Goal: Task Accomplishment & Management: Manage account settings

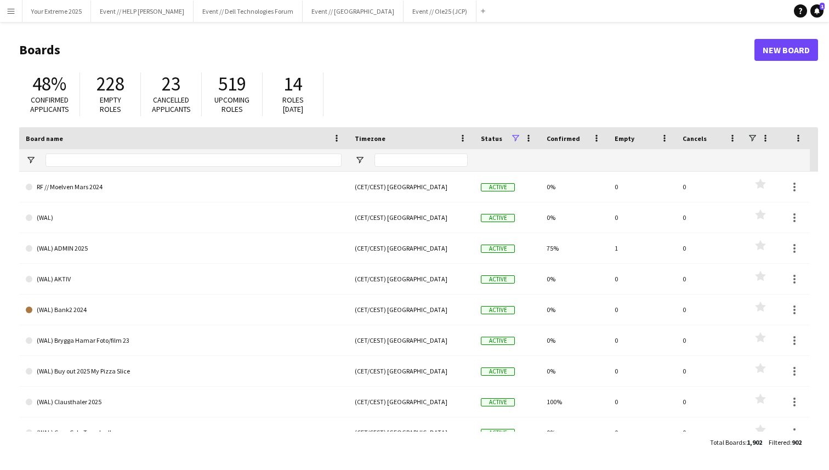
click at [417, 53] on h1 "Boards" at bounding box center [386, 50] width 735 height 16
click at [54, 9] on button "Your Extreme 2025 Close" at bounding box center [56, 11] width 69 height 21
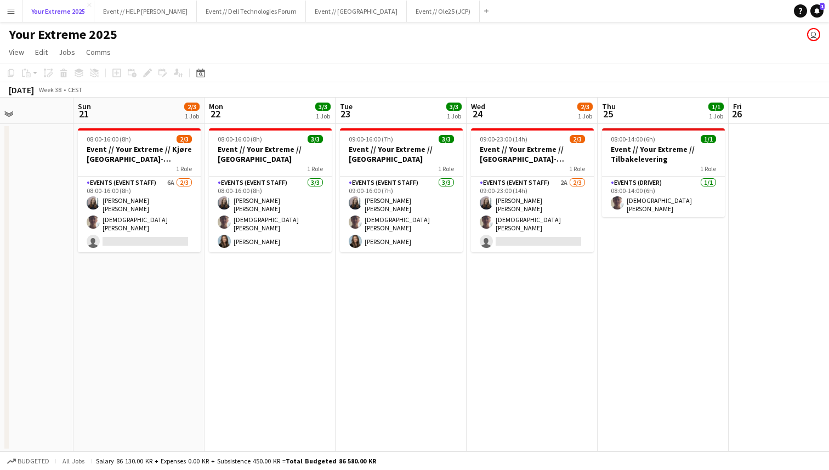
scroll to position [0, 452]
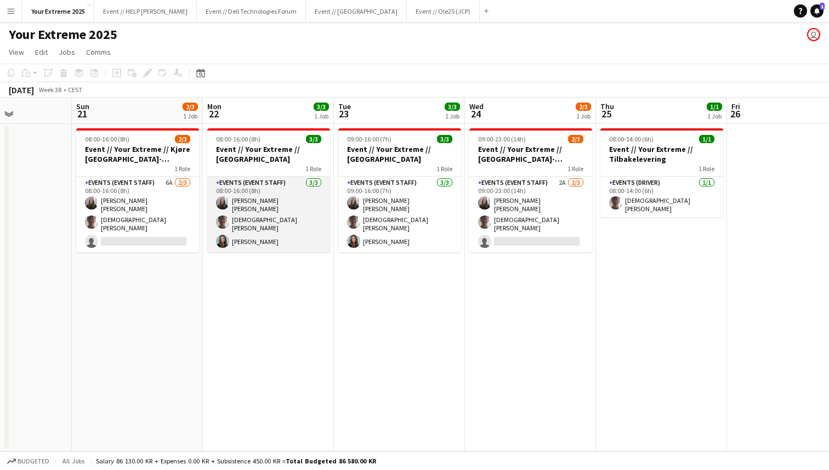
click at [261, 239] on app-card-role "Events (Event Staff) [DATE] 08:00-16:00 (8h) [PERSON_NAME] [PERSON_NAME] [PERSO…" at bounding box center [268, 215] width 123 height 76
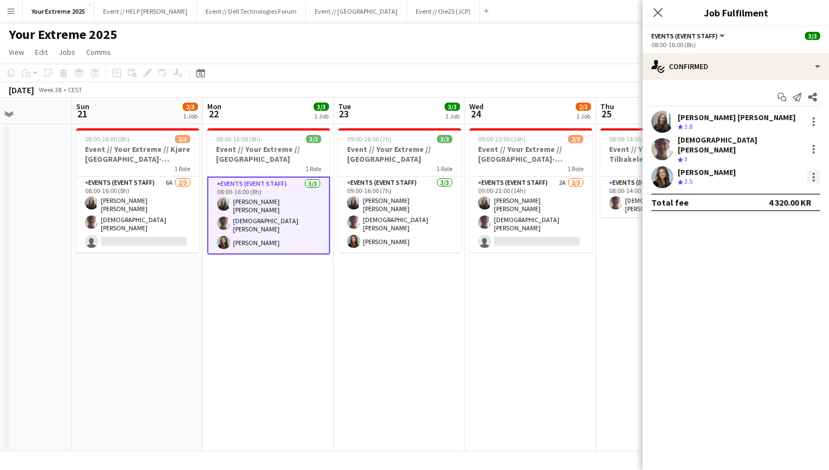
click at [816, 171] on div at bounding box center [813, 177] width 13 height 13
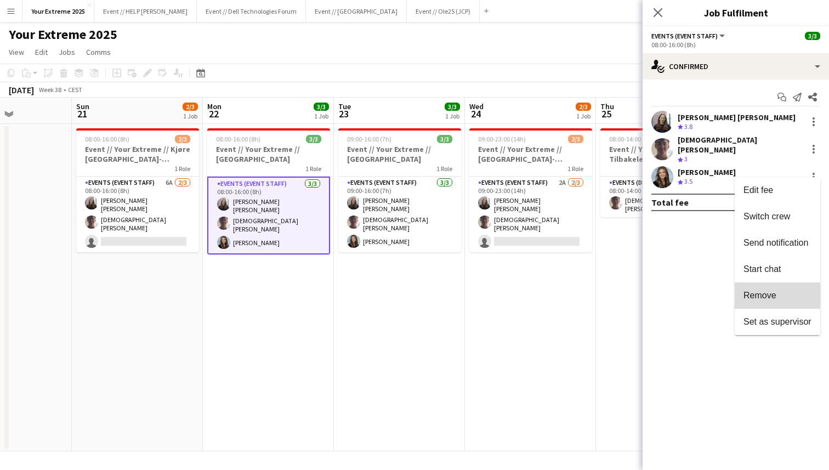
click at [776, 301] on button "Remove" at bounding box center [778, 295] width 86 height 26
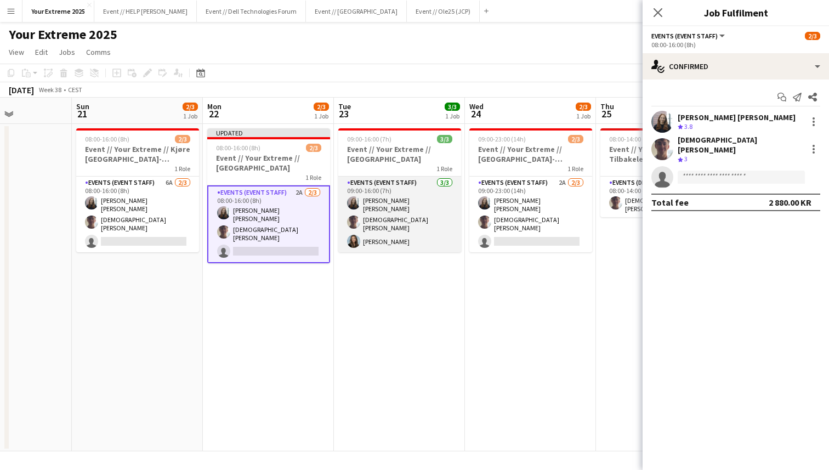
click at [378, 241] on app-card-role "Events (Event Staff) [DATE] 09:00-16:00 (7h) [PERSON_NAME] [PERSON_NAME] [PERSO…" at bounding box center [399, 215] width 123 height 76
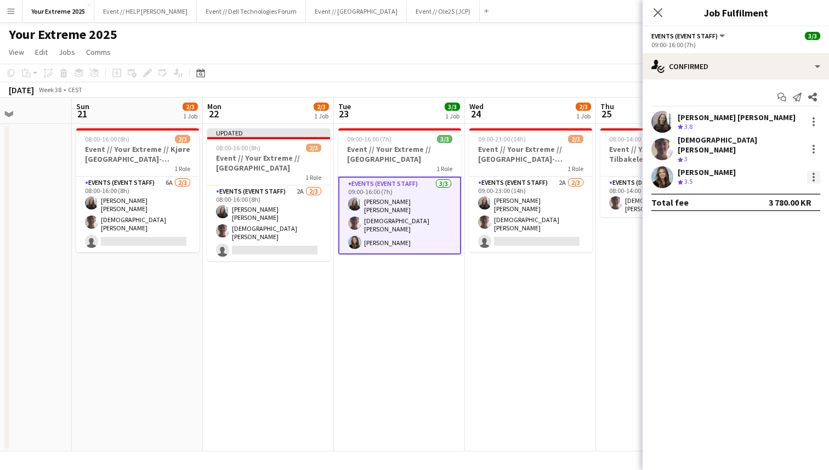
click at [813, 171] on div at bounding box center [813, 177] width 13 height 13
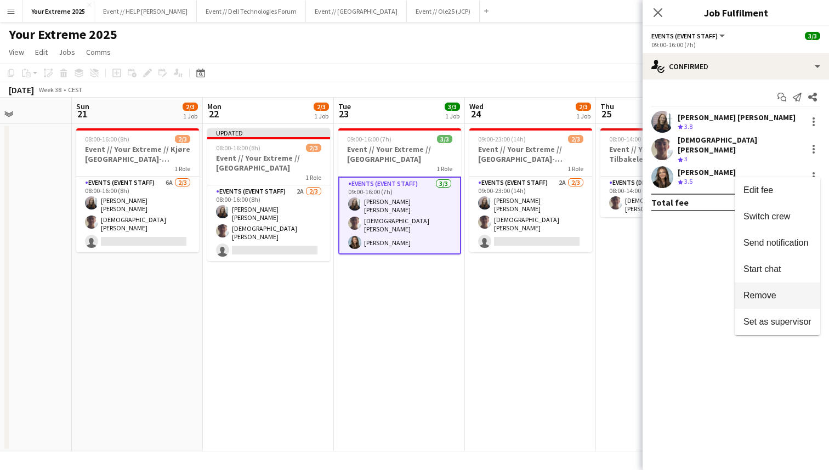
click at [763, 298] on span "Remove" at bounding box center [760, 295] width 33 height 9
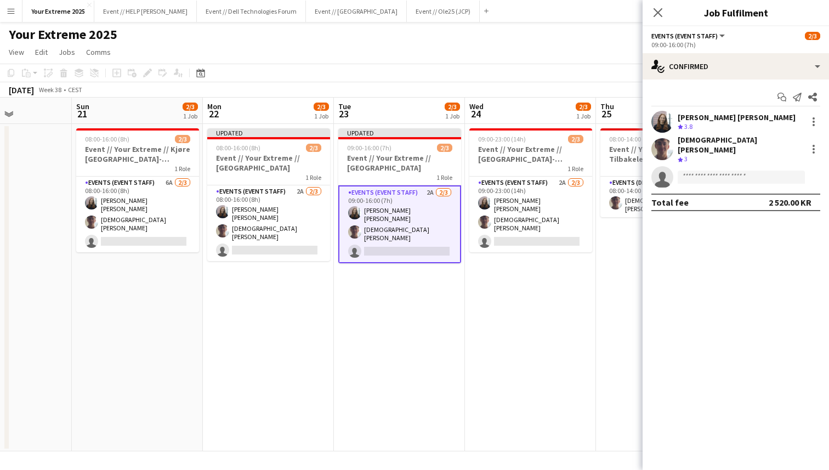
click at [579, 305] on app-date-cell "09:00-23:00 (14h) 2/3 Event // Your Extreme // [GEOGRAPHIC_DATA]-[GEOGRAPHIC_DA…" at bounding box center [530, 287] width 131 height 327
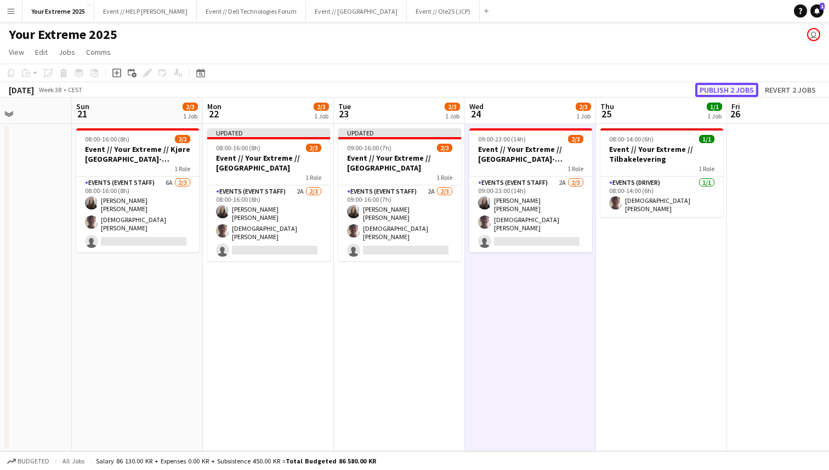
click at [723, 93] on button "Publish 2 jobs" at bounding box center [726, 90] width 63 height 14
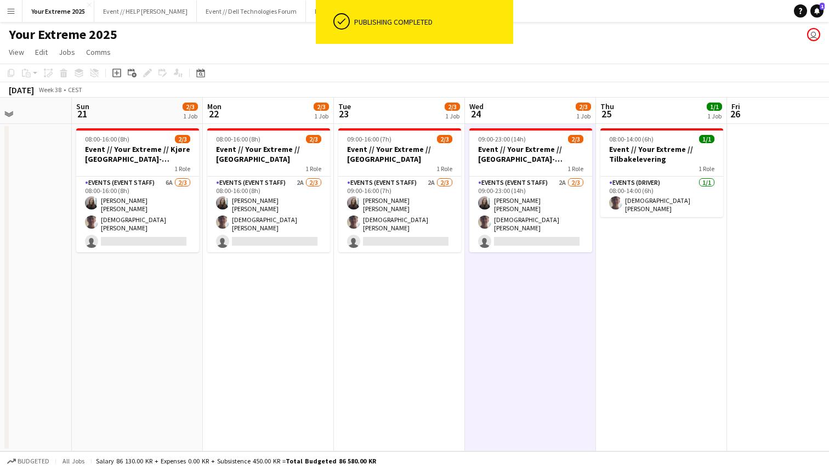
click at [771, 207] on app-date-cell at bounding box center [792, 287] width 131 height 327
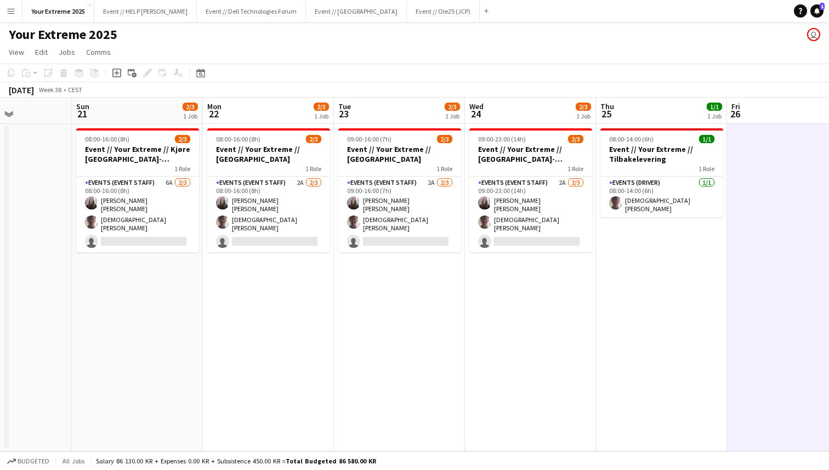
click at [379, 46] on app-page-menu "View Day view expanded Day view collapsed Month view Date picker Jump to [DATE]…" at bounding box center [414, 53] width 829 height 21
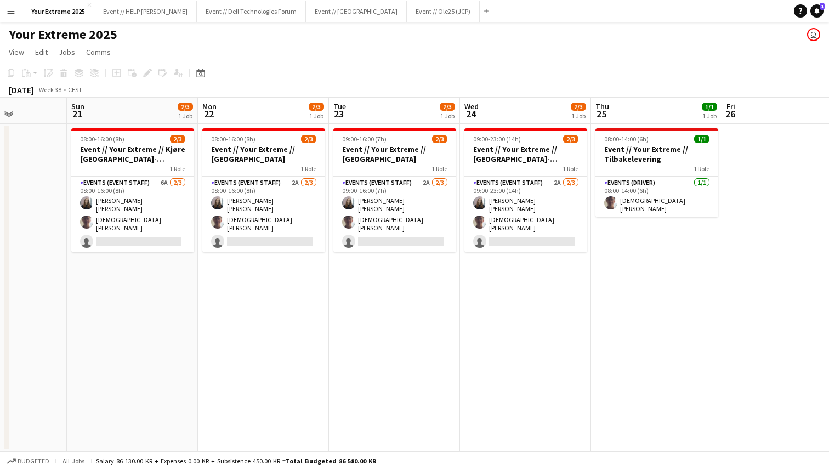
scroll to position [0, 333]
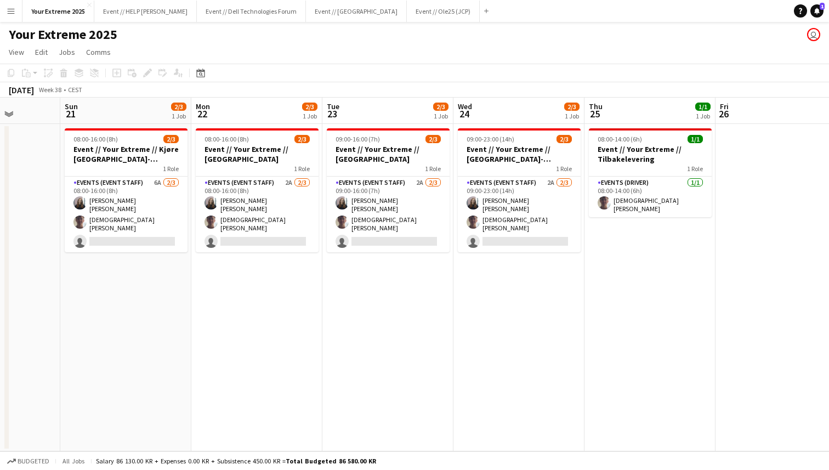
click at [325, 43] on app-page-menu "View Day view expanded Day view collapsed Month view Date picker Jump to [DATE]…" at bounding box center [414, 53] width 829 height 21
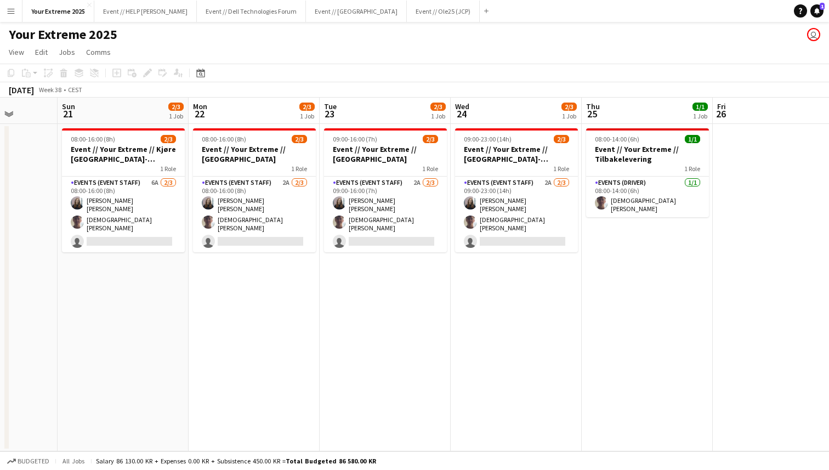
scroll to position [0, 468]
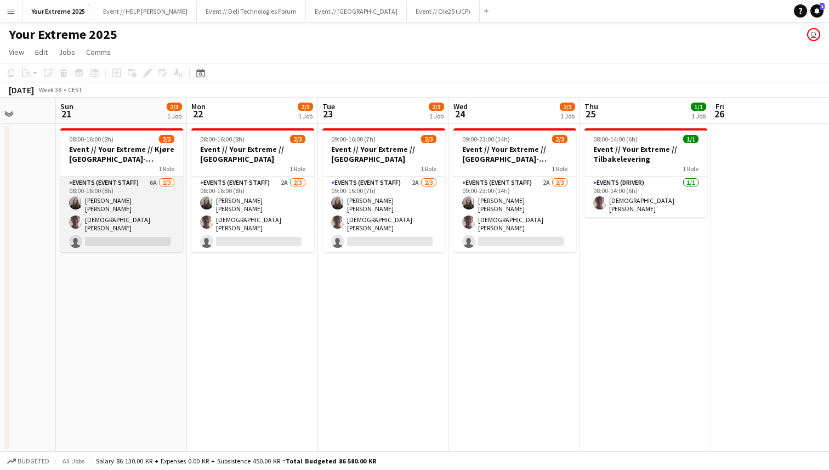
click at [134, 239] on app-card-role "Events (Event Staff) 6A [DATE] 08:00-16:00 (8h) [PERSON_NAME] [PERSON_NAME] sin…" at bounding box center [121, 215] width 123 height 76
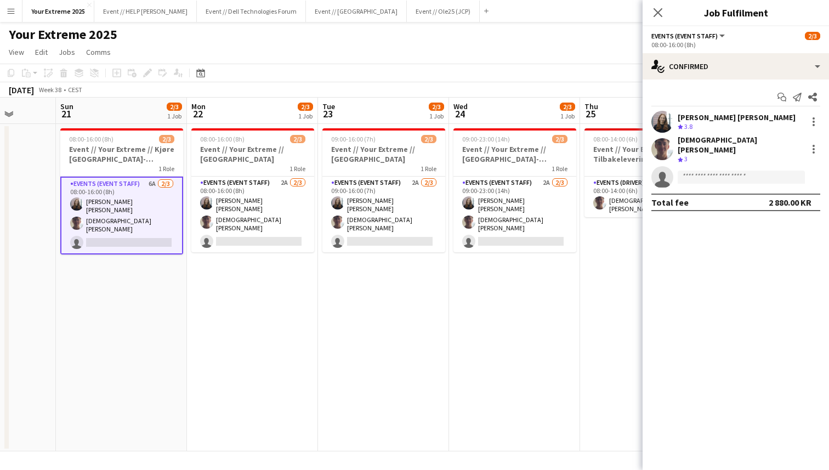
click at [268, 405] on app-date-cell "08:00-16:00 (8h) 2/3 Event // Your Extreme // Trondheim 1 Role Events (Event St…" at bounding box center [252, 287] width 131 height 327
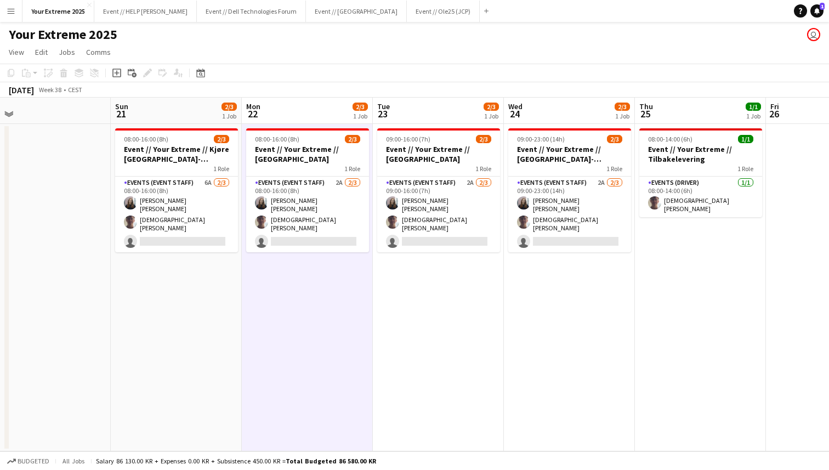
scroll to position [0, 332]
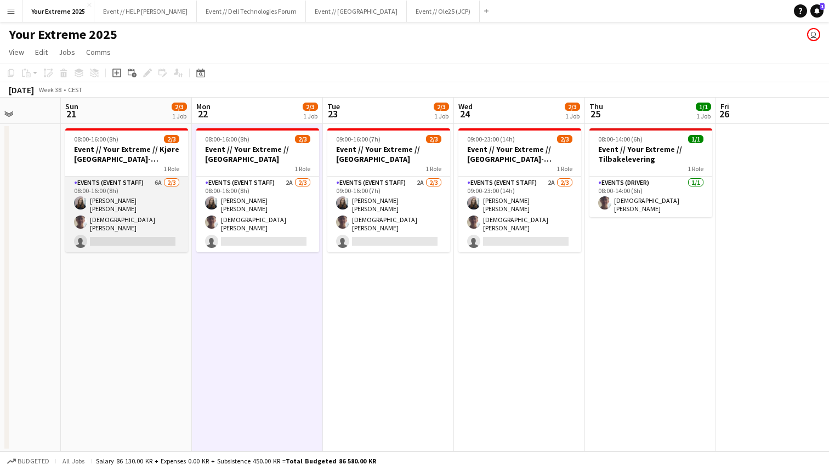
click at [122, 234] on app-card-role "Events (Event Staff) 6A [DATE] 08:00-16:00 (8h) [PERSON_NAME] [PERSON_NAME] sin…" at bounding box center [126, 215] width 123 height 76
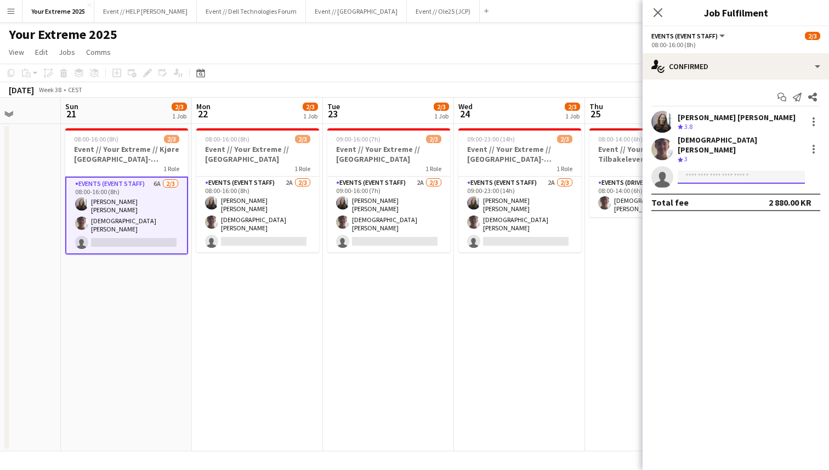
click at [736, 171] on input at bounding box center [741, 177] width 127 height 13
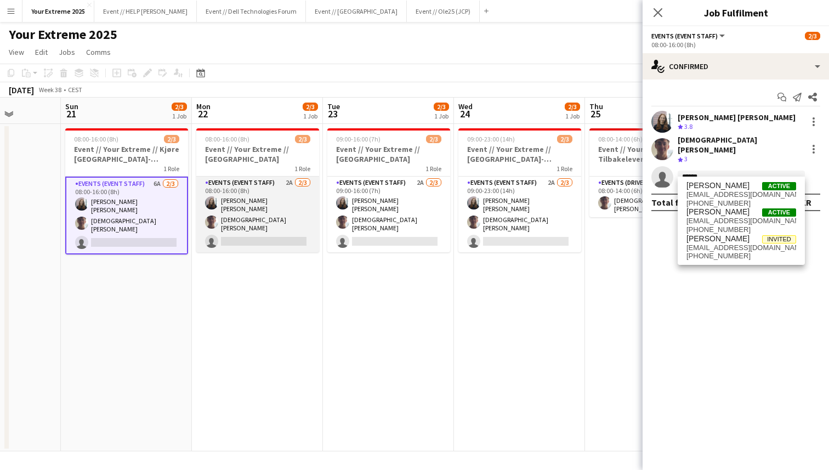
type input "******"
click at [262, 237] on app-card-role "Events (Event Staff) 2A [DATE] 08:00-16:00 (8h) [PERSON_NAME] [PERSON_NAME] sin…" at bounding box center [257, 215] width 123 height 76
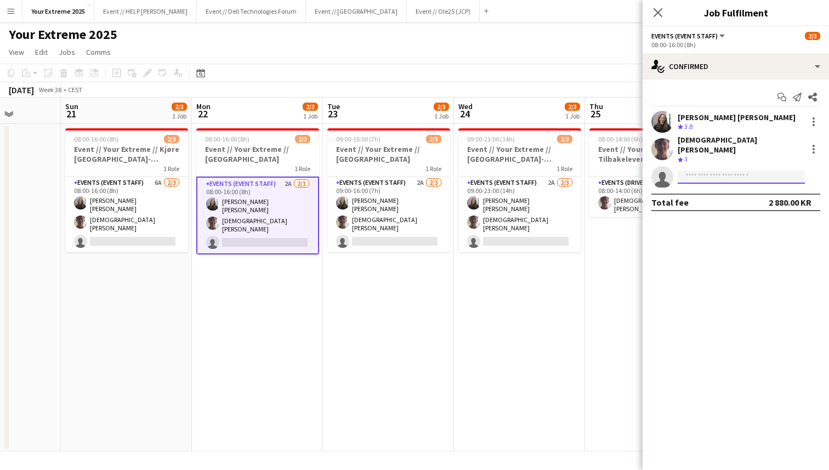
click at [719, 171] on input at bounding box center [741, 177] width 127 height 13
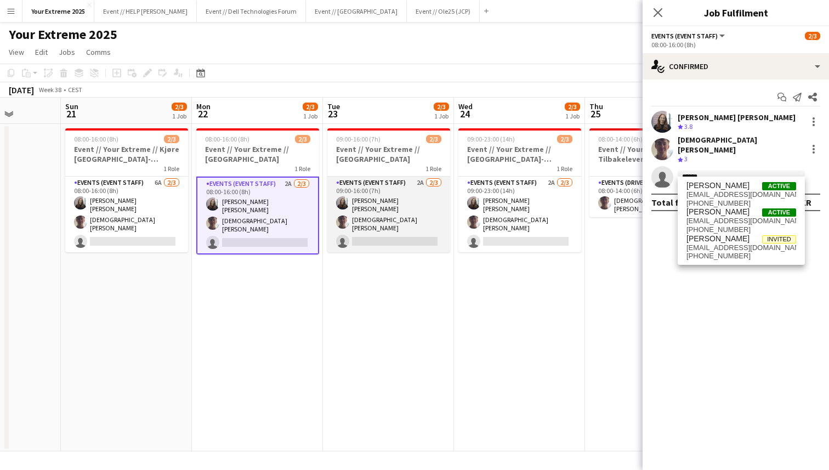
type input "******"
click at [400, 234] on app-card-role "Events (Event Staff) 2A [DATE] 09:00-16:00 (7h) [PERSON_NAME] [PERSON_NAME] sin…" at bounding box center [388, 215] width 123 height 76
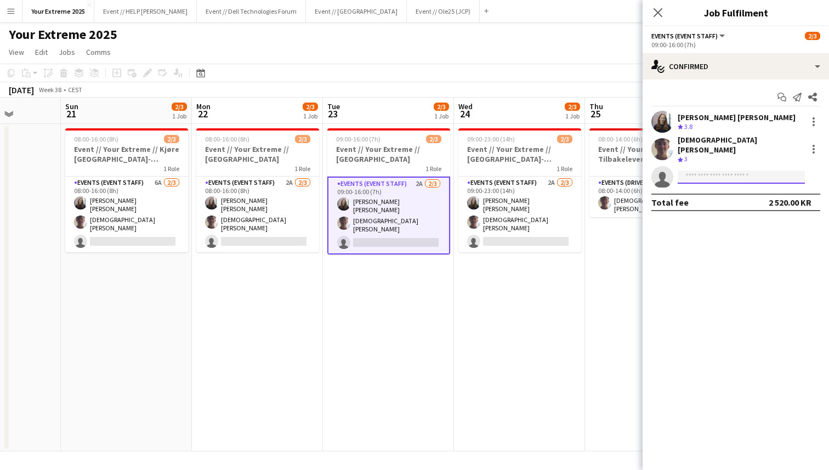
click at [734, 171] on input at bounding box center [741, 177] width 127 height 13
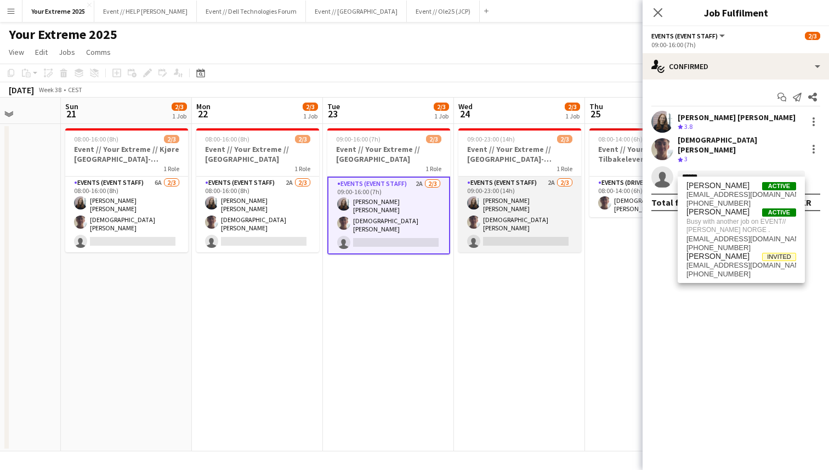
type input "******"
click at [518, 233] on app-card-role "Events (Event Staff) 2A [DATE] 09:00-23:00 (14h) [PERSON_NAME] [PERSON_NAME] si…" at bounding box center [519, 215] width 123 height 76
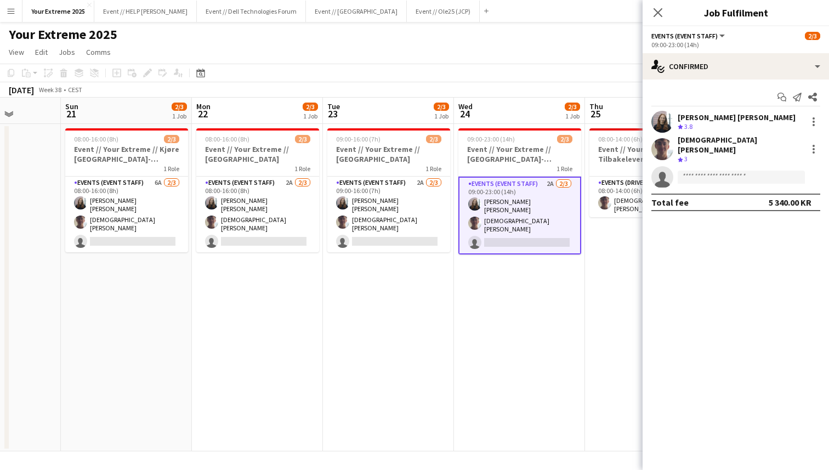
click at [710, 166] on app-invite-slot "single-neutral-actions" at bounding box center [736, 177] width 186 height 22
click at [716, 171] on input at bounding box center [741, 177] width 127 height 13
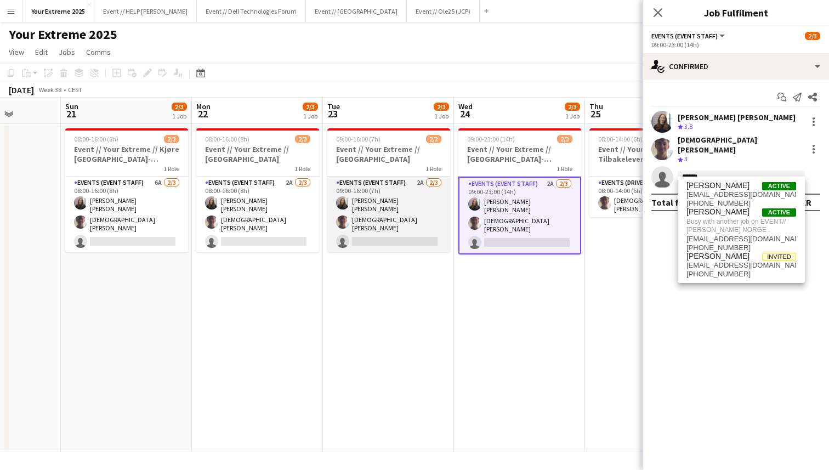
type input "******"
click at [377, 233] on app-card-role "Events (Event Staff) 2A [DATE] 09:00-16:00 (7h) [PERSON_NAME] [PERSON_NAME] sin…" at bounding box center [388, 215] width 123 height 76
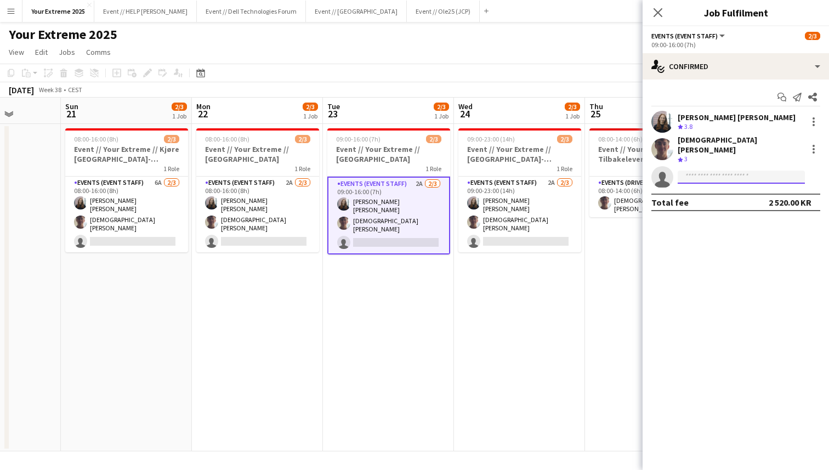
click at [720, 172] on input at bounding box center [741, 177] width 127 height 13
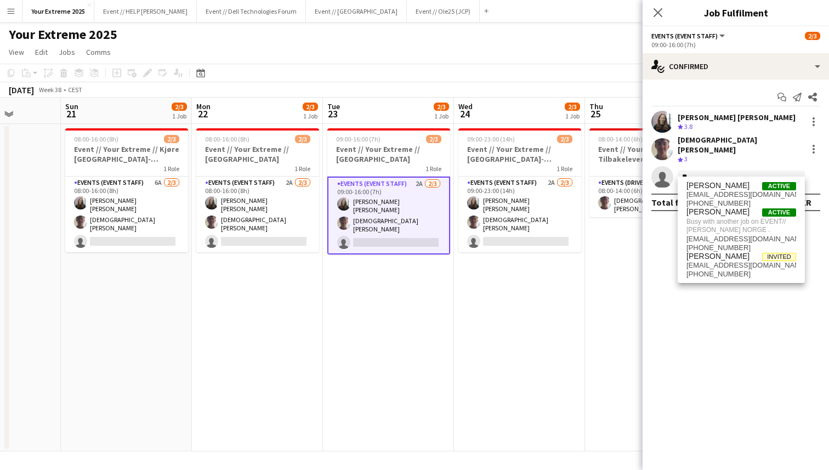
type input "*"
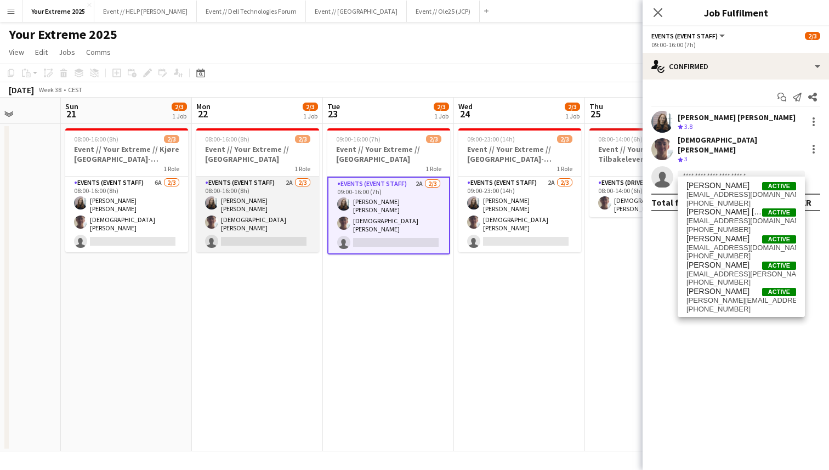
click at [237, 226] on app-card-role "Events (Event Staff) 2A [DATE] 08:00-16:00 (8h) [PERSON_NAME] [PERSON_NAME] sin…" at bounding box center [257, 215] width 123 height 76
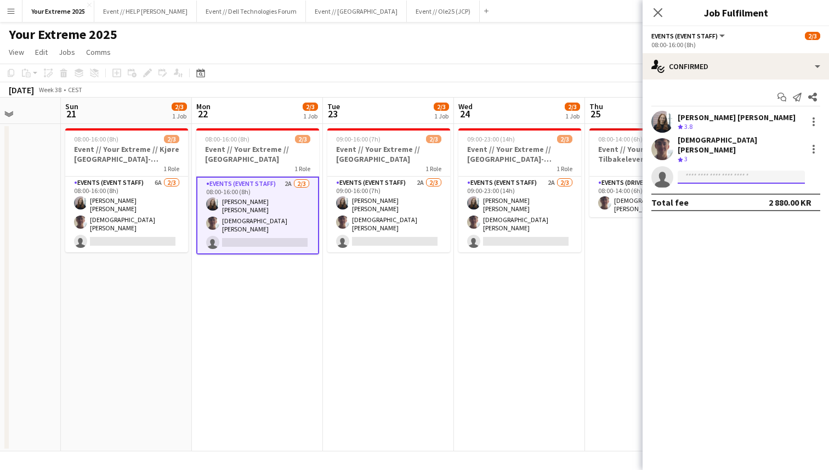
click at [724, 173] on input at bounding box center [741, 177] width 127 height 13
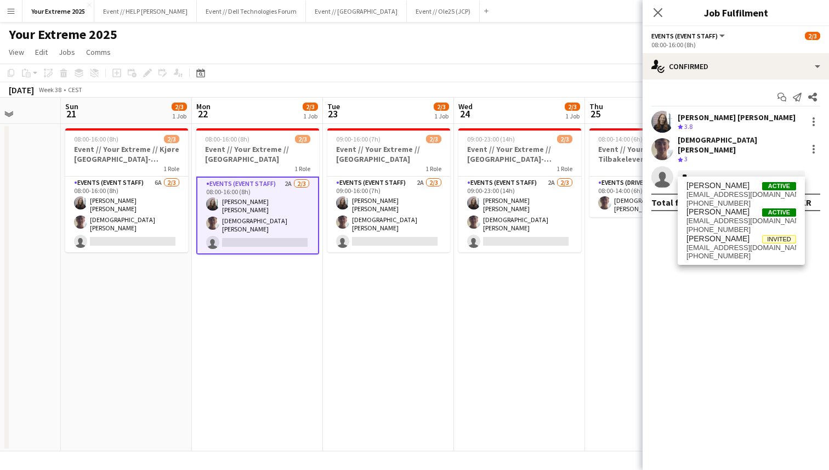
type input "*"
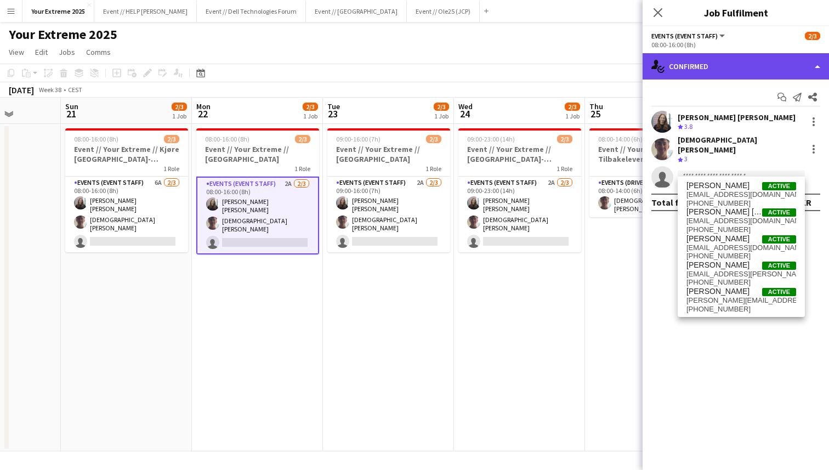
click at [760, 67] on div "single-neutral-actions-check-2 Confirmed" at bounding box center [736, 66] width 186 height 26
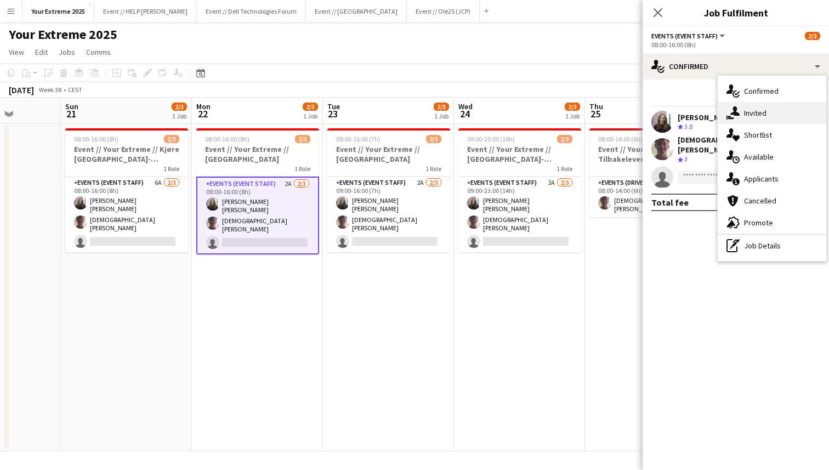
click at [761, 117] on div "single-neutral-actions-share-1 Invited" at bounding box center [772, 113] width 109 height 22
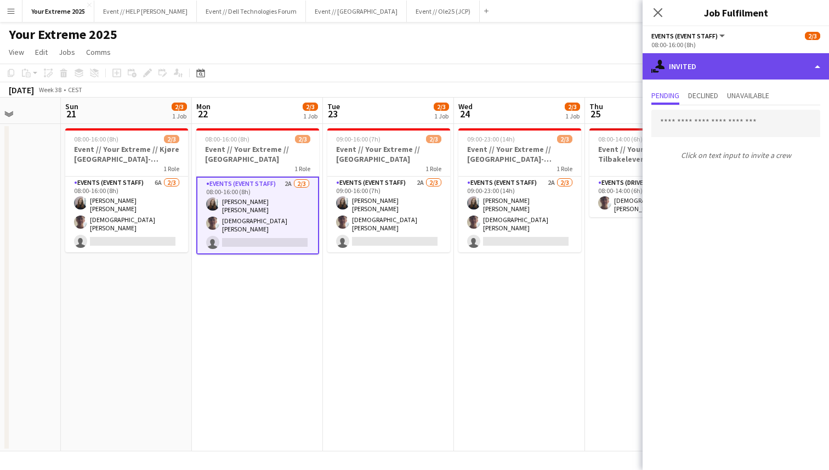
click at [756, 68] on div "single-neutral-actions-share-1 Invited" at bounding box center [736, 66] width 186 height 26
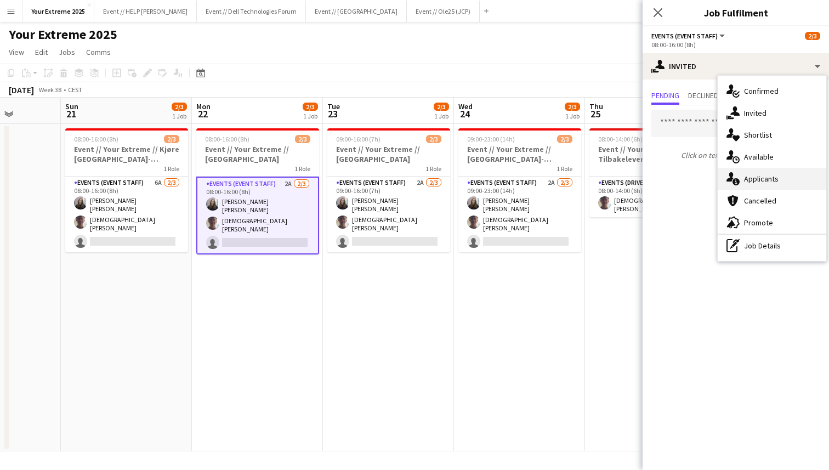
click at [761, 184] on div "single-neutral-actions-information Applicants" at bounding box center [772, 179] width 109 height 22
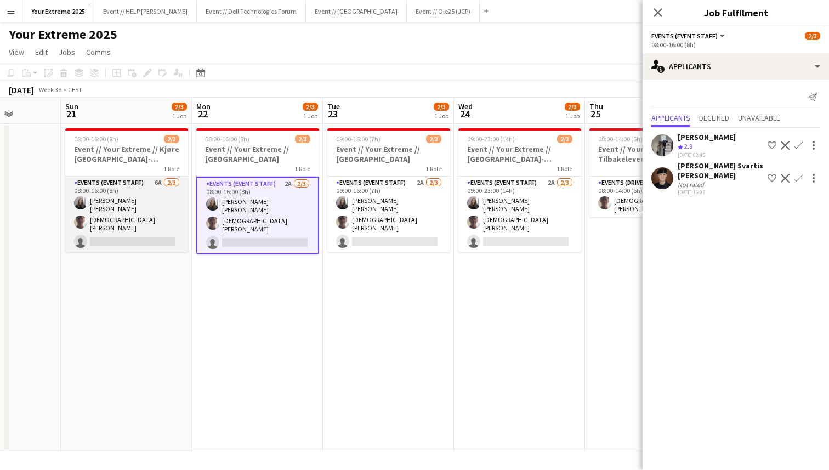
click at [131, 231] on app-card-role "Events (Event Staff) 6A [DATE] 08:00-16:00 (8h) [PERSON_NAME] [PERSON_NAME] sin…" at bounding box center [126, 215] width 123 height 76
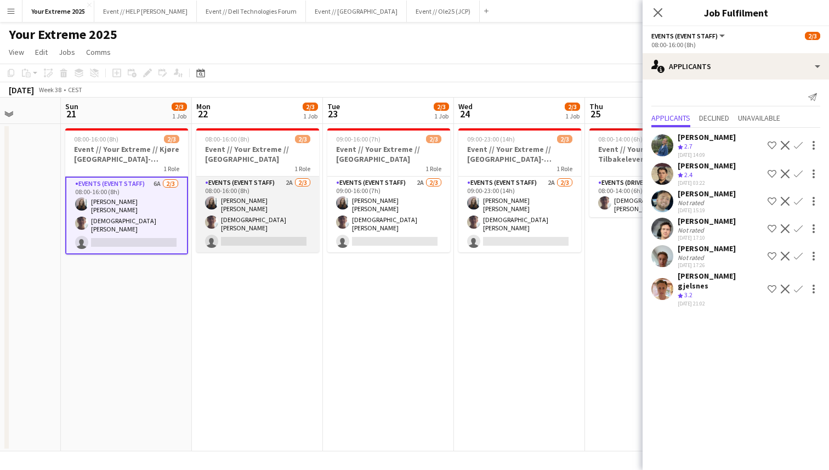
click at [283, 233] on app-card-role "Events (Event Staff) 2A [DATE] 08:00-16:00 (8h) [PERSON_NAME] [PERSON_NAME] sin…" at bounding box center [257, 215] width 123 height 76
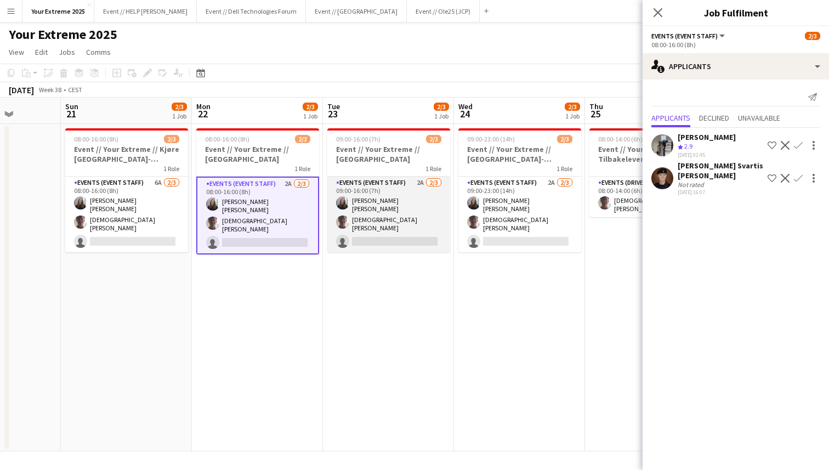
click at [378, 234] on app-card-role "Events (Event Staff) 2A [DATE] 09:00-16:00 (7h) [PERSON_NAME] [PERSON_NAME] sin…" at bounding box center [388, 215] width 123 height 76
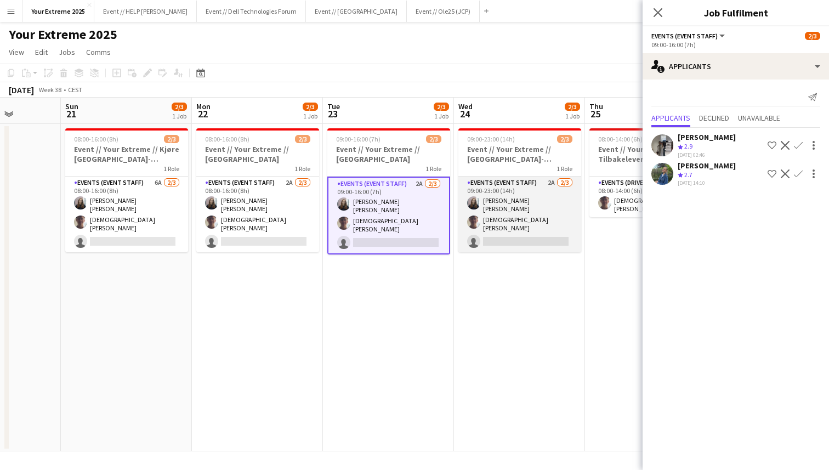
click at [496, 228] on app-card-role "Events (Event Staff) 2A [DATE] 09:00-23:00 (14h) [PERSON_NAME] [PERSON_NAME] si…" at bounding box center [519, 215] width 123 height 76
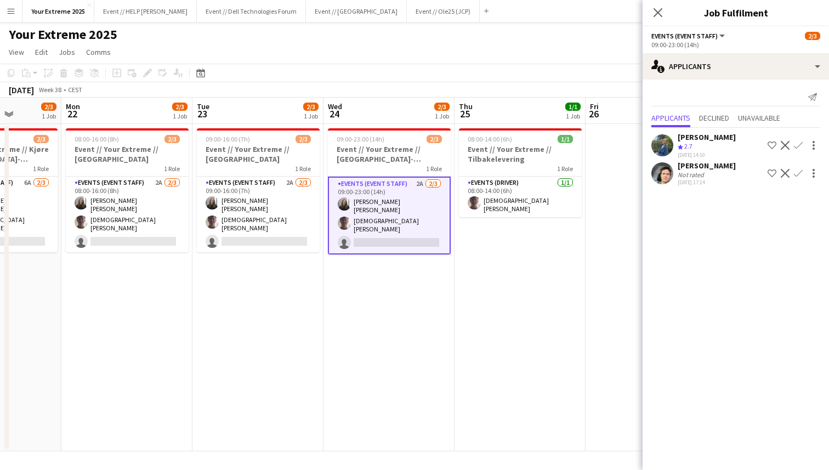
scroll to position [0, 467]
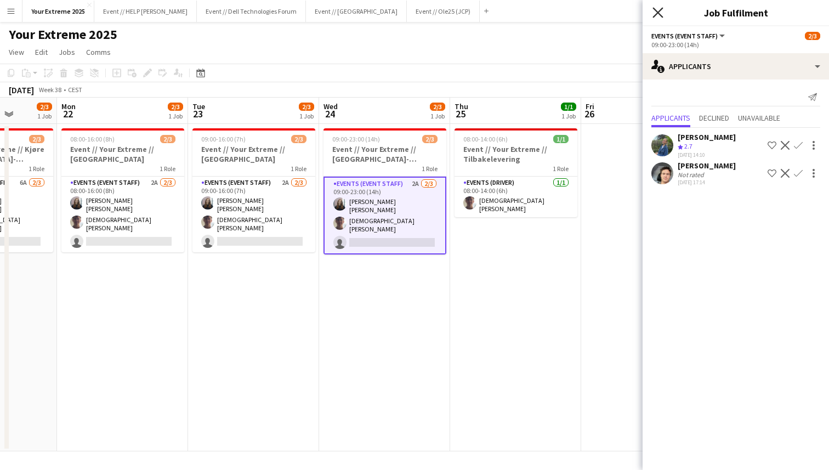
click at [655, 12] on icon "Close pop-in" at bounding box center [658, 12] width 10 height 10
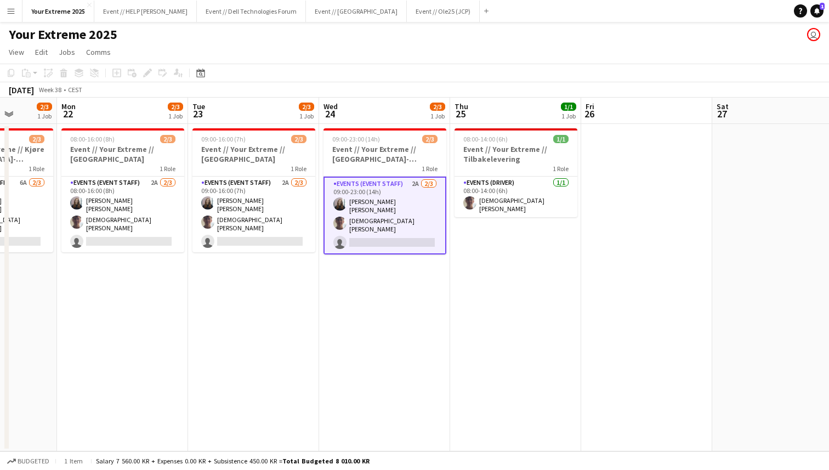
click at [650, 259] on app-date-cell at bounding box center [646, 287] width 131 height 327
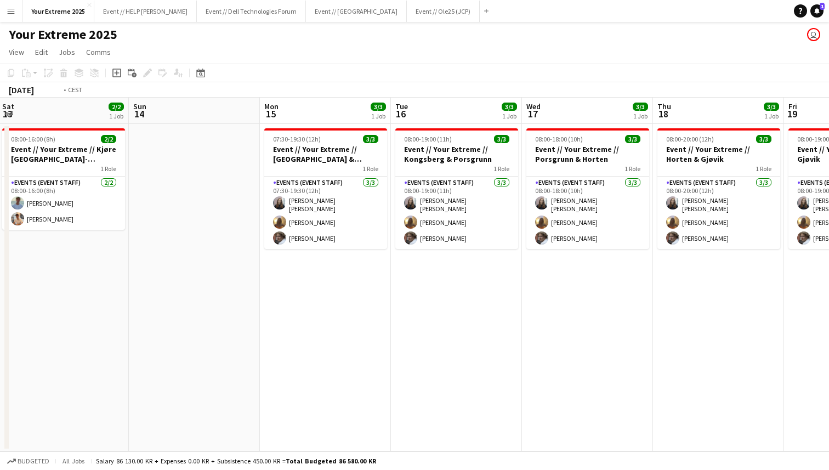
scroll to position [0, 272]
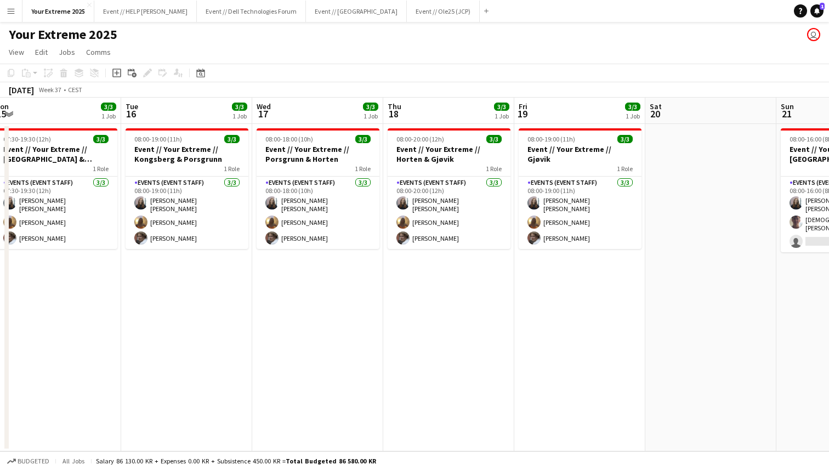
click at [707, 303] on app-date-cell at bounding box center [711, 287] width 131 height 327
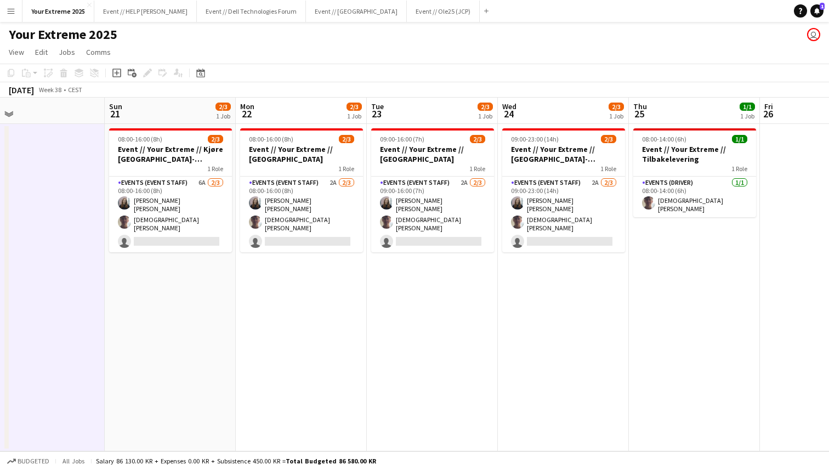
scroll to position [0, 428]
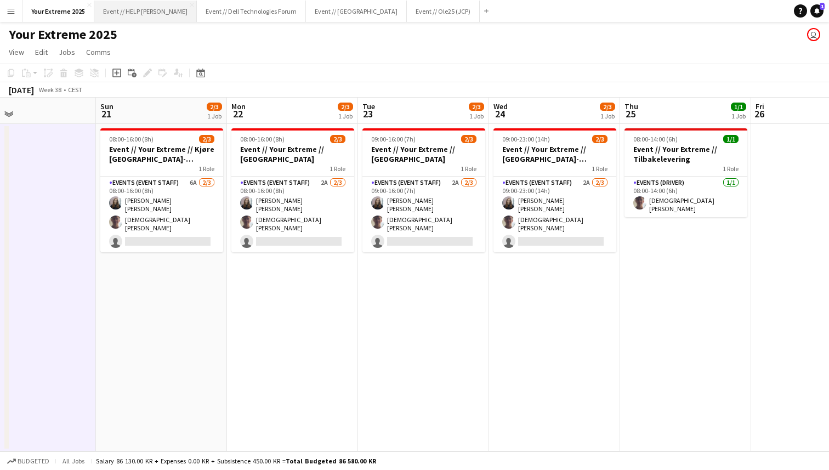
click at [126, 13] on button "Event // HELP Julebord Close" at bounding box center [145, 11] width 103 height 21
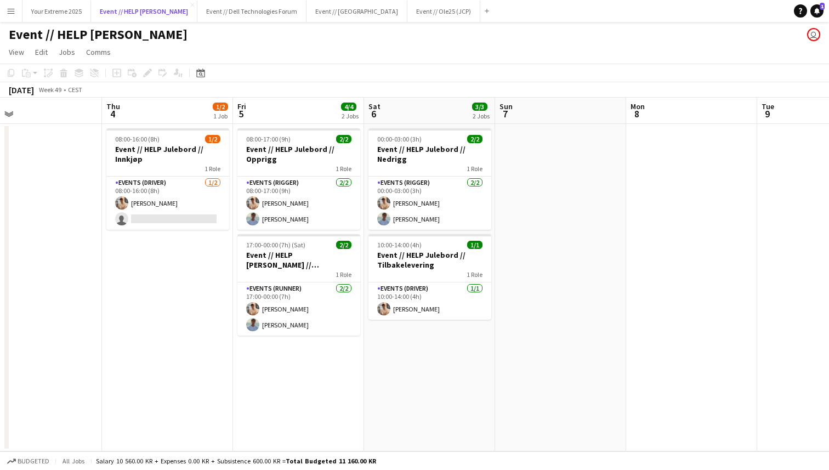
scroll to position [0, 395]
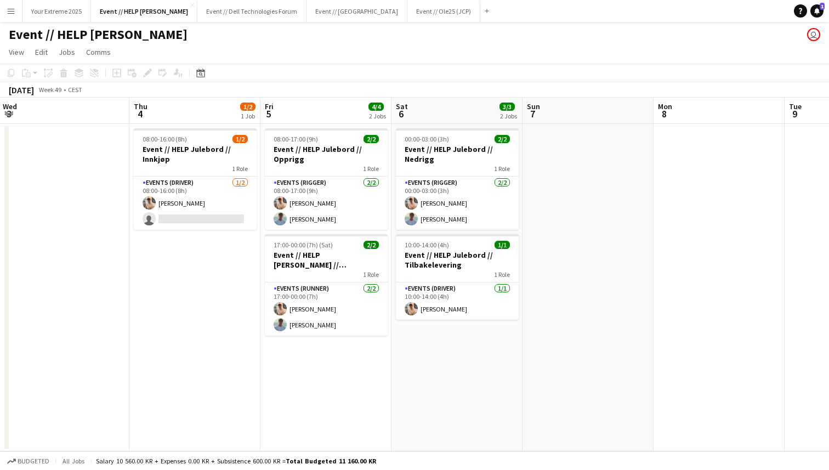
click at [615, 278] on app-date-cell at bounding box center [588, 287] width 131 height 327
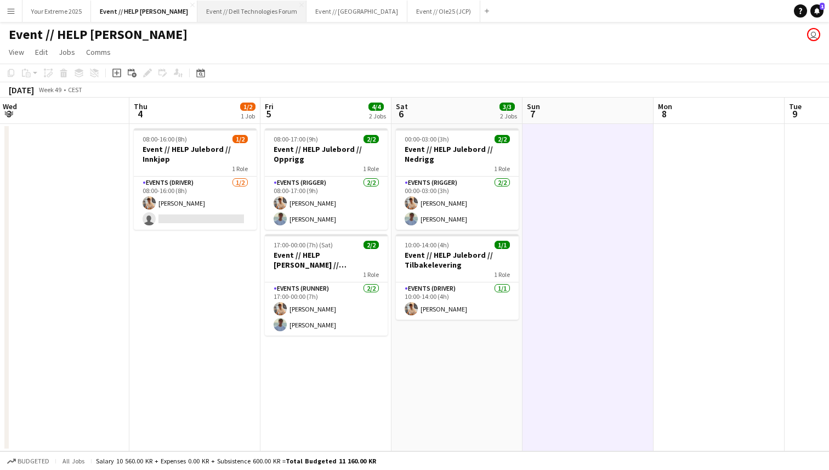
click at [227, 9] on button "Event // Dell Technologies Forum Close" at bounding box center [251, 11] width 109 height 21
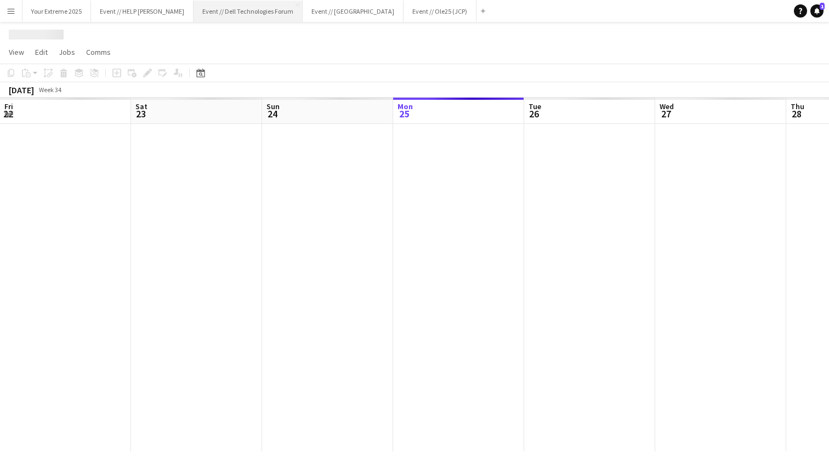
scroll to position [0, 262]
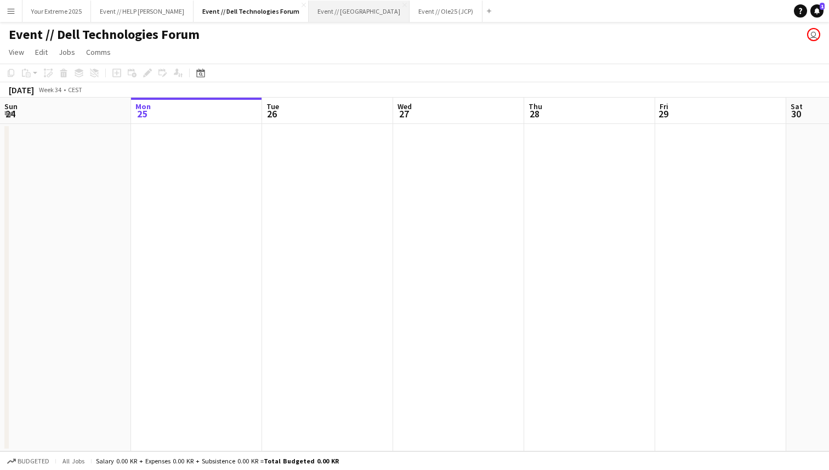
click at [322, 15] on button "Event // [GEOGRAPHIC_DATA]" at bounding box center [359, 11] width 101 height 21
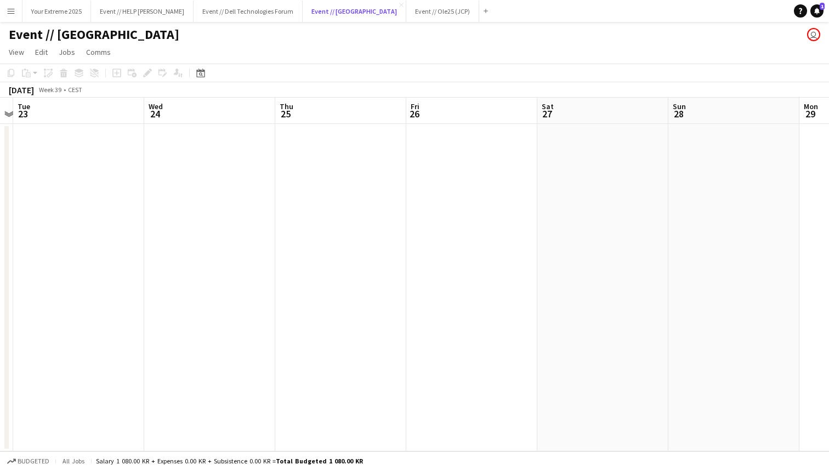
scroll to position [0, 364]
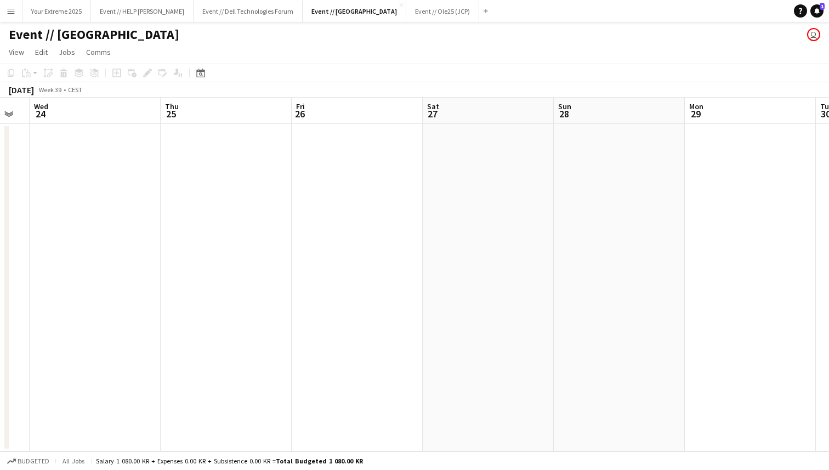
click at [412, 271] on app-date-cell at bounding box center [357, 287] width 131 height 327
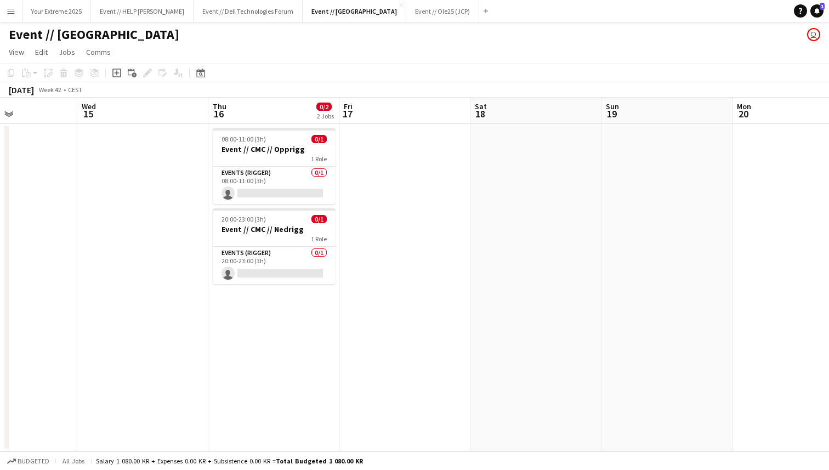
scroll to position [0, 315]
click at [278, 187] on app-card-role "Events (Rigger) 0/1 08:00-11:00 (3h) single-neutral-actions" at bounding box center [275, 185] width 123 height 37
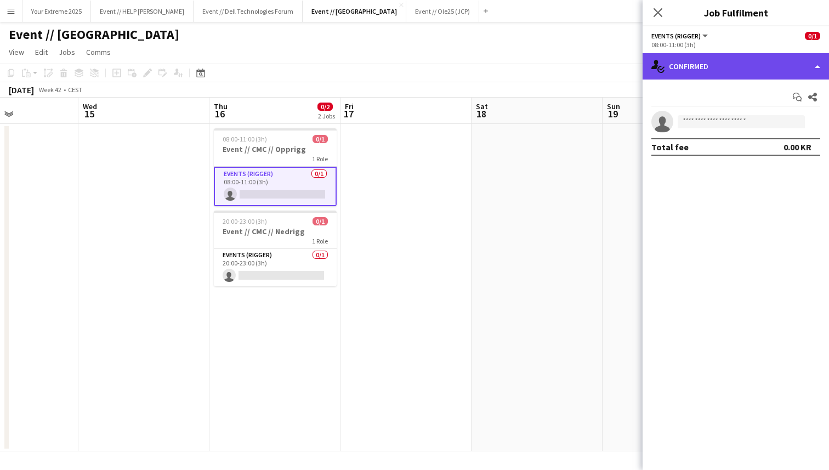
click at [730, 69] on div "single-neutral-actions-check-2 Confirmed" at bounding box center [736, 66] width 186 height 26
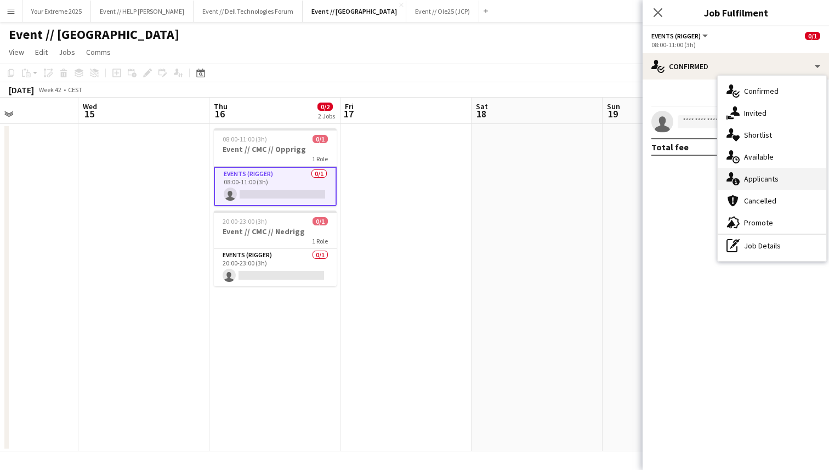
click at [752, 174] on div "single-neutral-actions-information Applicants" at bounding box center [772, 179] width 109 height 22
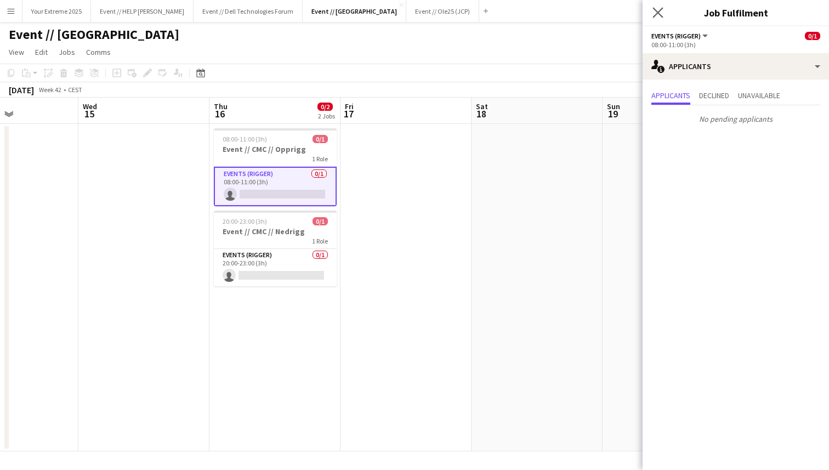
click at [663, 14] on app-icon "Close pop-in" at bounding box center [658, 13] width 16 height 16
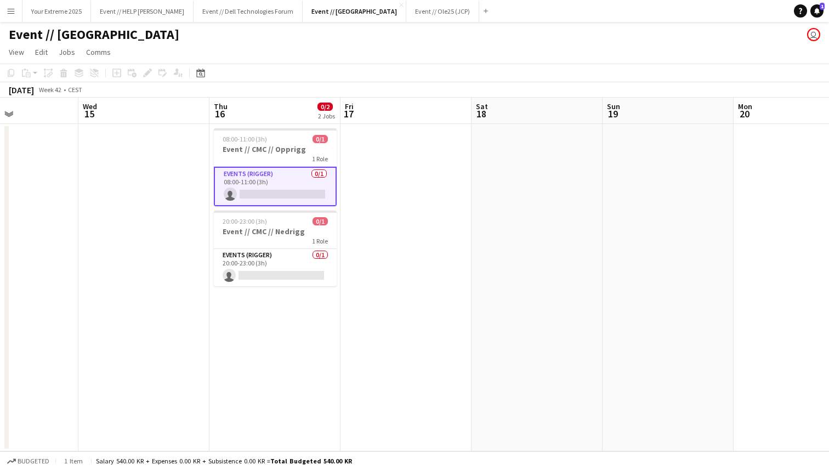
click at [349, 44] on app-page-menu "View Day view expanded Day view collapsed Month view Date picker Jump to [DATE]…" at bounding box center [414, 53] width 829 height 21
